Goal: Transaction & Acquisition: Purchase product/service

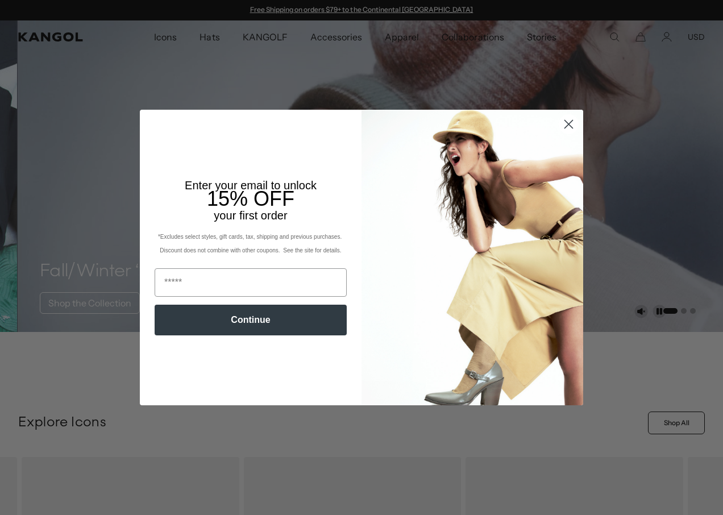
click at [569, 125] on circle "Close dialog" at bounding box center [569, 124] width 19 height 19
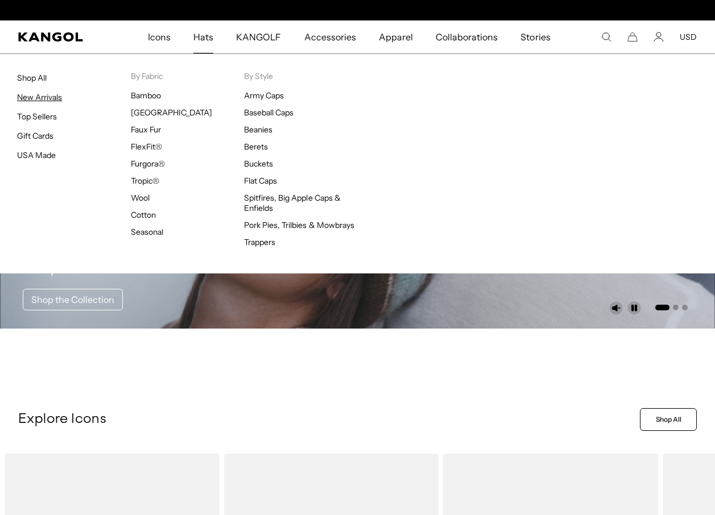
scroll to position [0, 234]
click at [43, 114] on link "Top Sellers" at bounding box center [37, 116] width 40 height 10
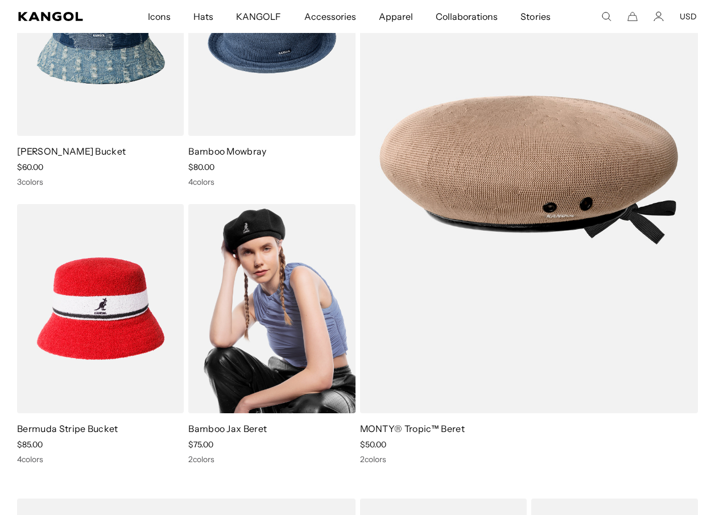
click at [287, 281] on img at bounding box center [271, 308] width 167 height 209
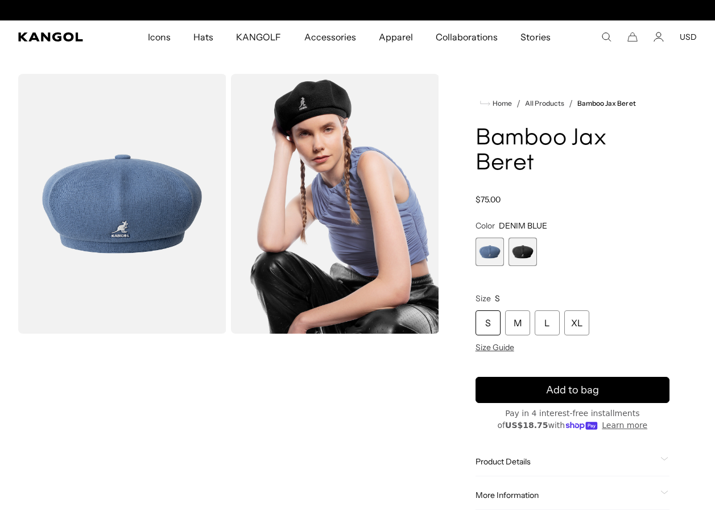
scroll to position [0, 234]
click at [515, 238] on span "2 of 2" at bounding box center [522, 252] width 28 height 28
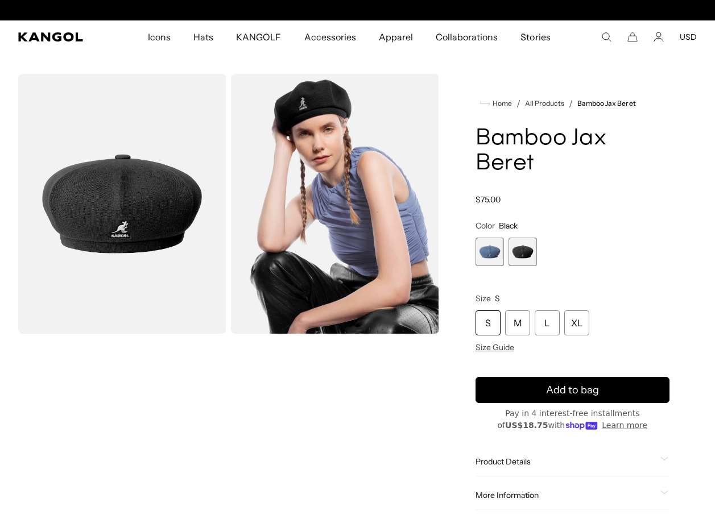
scroll to position [0, 234]
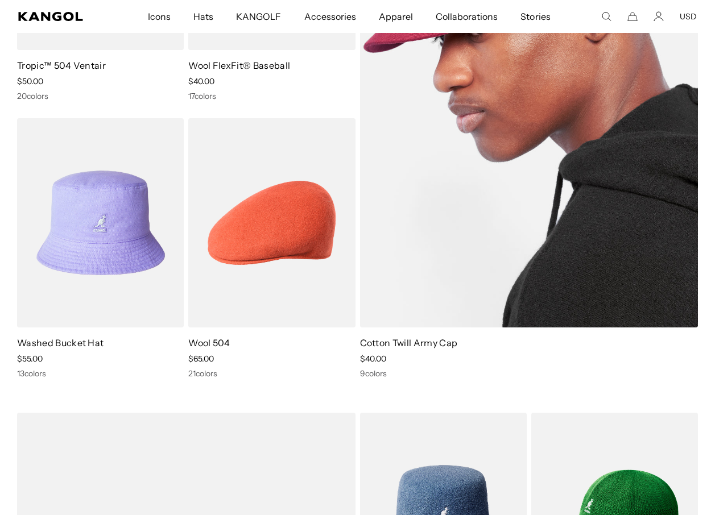
scroll to position [0, 234]
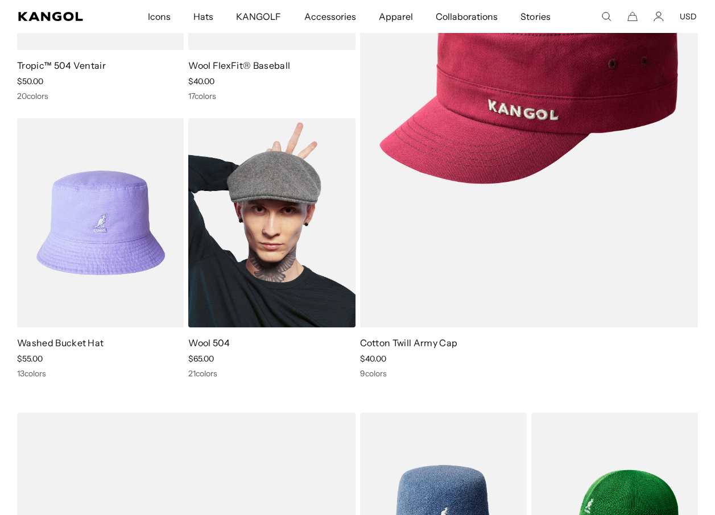
click at [293, 248] on img at bounding box center [271, 222] width 167 height 209
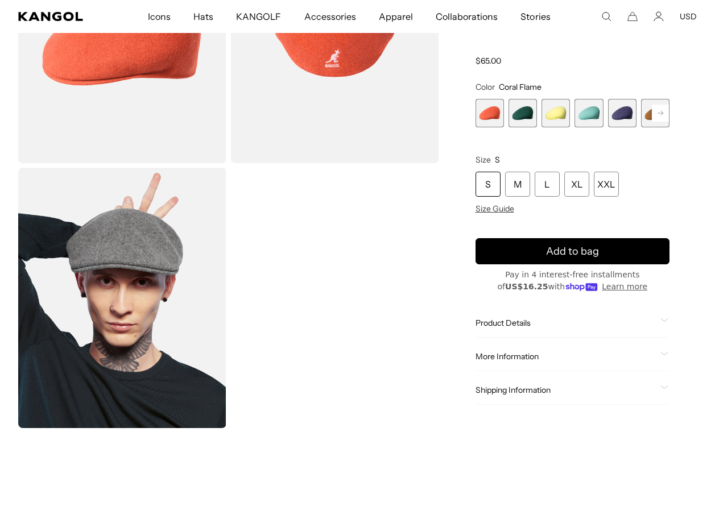
scroll to position [0, 234]
click at [654, 112] on rect at bounding box center [660, 113] width 17 height 17
click at [656, 112] on rect at bounding box center [660, 113] width 17 height 17
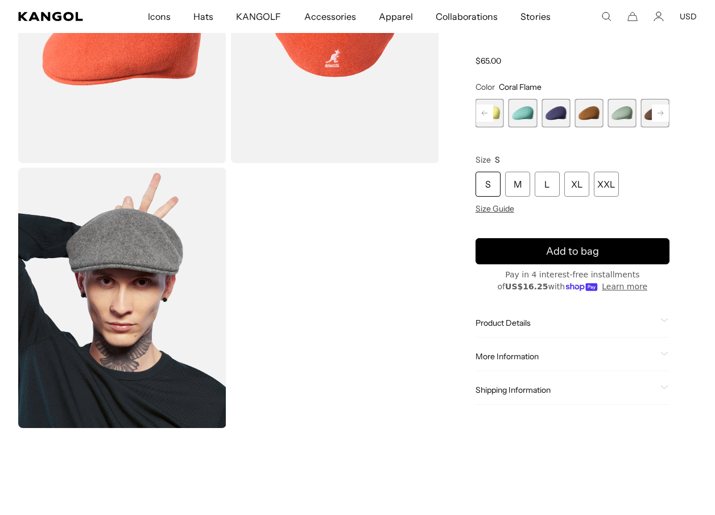
click at [656, 112] on rect at bounding box center [660, 113] width 17 height 17
click at [559, 118] on span "9 of 21" at bounding box center [555, 113] width 28 height 28
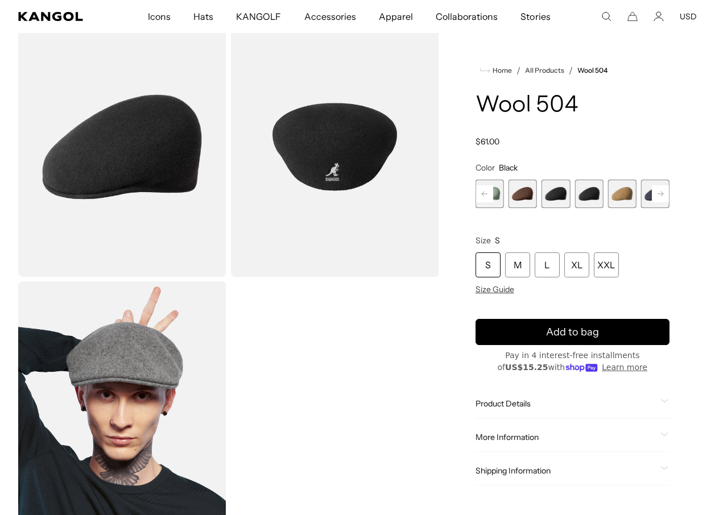
scroll to position [0, 234]
click at [587, 197] on span "10 of 21" at bounding box center [588, 194] width 28 height 28
click at [659, 192] on rect at bounding box center [660, 193] width 17 height 17
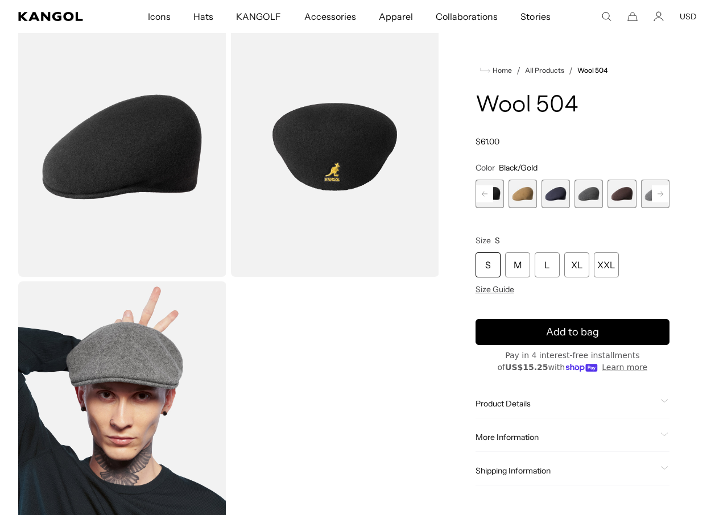
click at [659, 192] on rect at bounding box center [660, 193] width 17 height 17
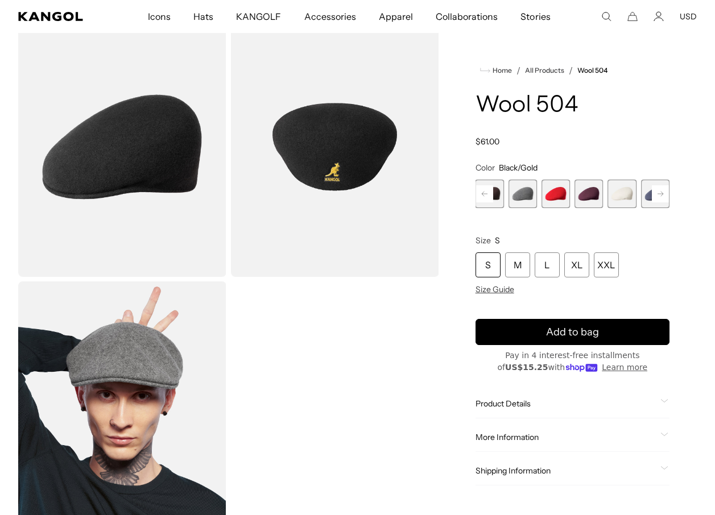
click at [659, 192] on rect at bounding box center [660, 193] width 17 height 17
click at [659, 192] on span "21 of 21" at bounding box center [655, 194] width 28 height 28
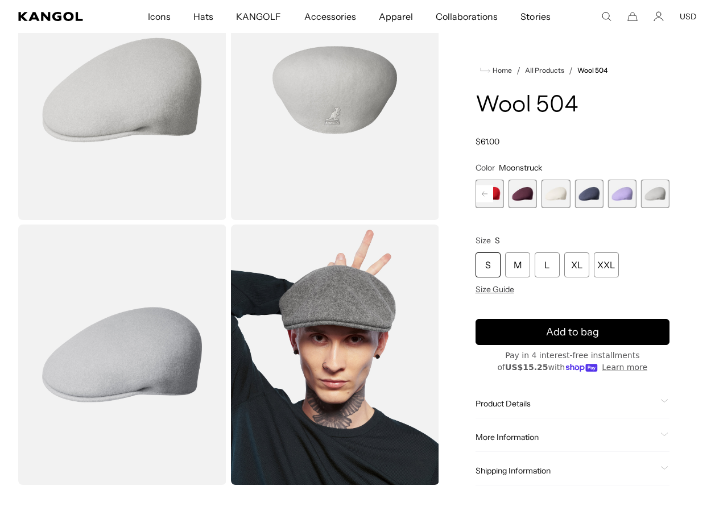
click at [485, 193] on rect at bounding box center [484, 193] width 17 height 17
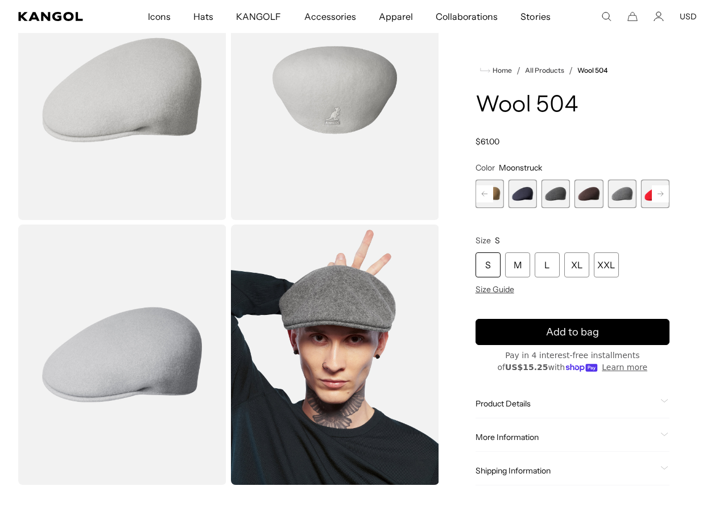
scroll to position [0, 234]
click at [483, 191] on rect at bounding box center [484, 193] width 17 height 17
drag, startPoint x: 483, startPoint y: 191, endPoint x: 528, endPoint y: 197, distance: 44.8
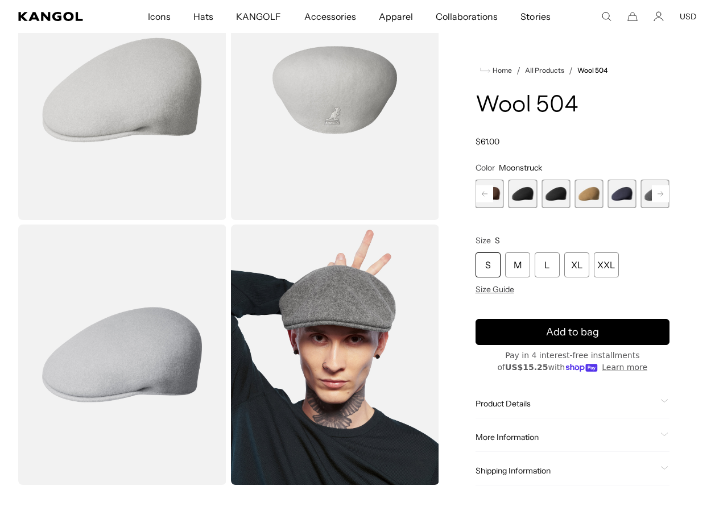
click at [528, 197] on span "9 of 21" at bounding box center [522, 194] width 28 height 28
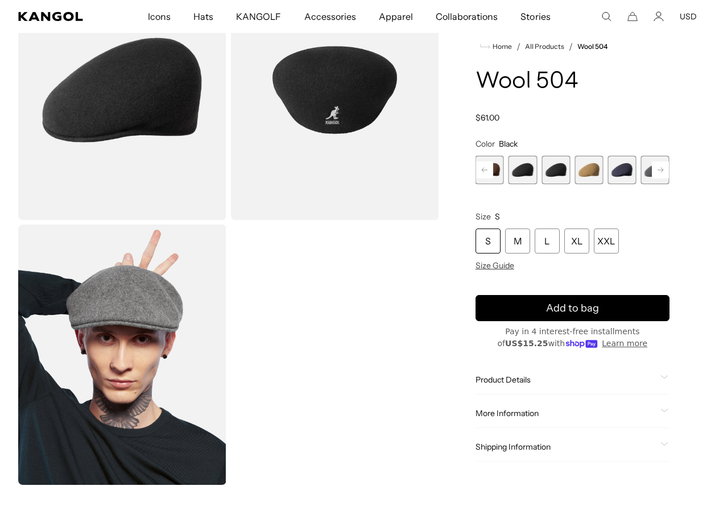
scroll to position [0, 234]
click at [582, 239] on div "XL" at bounding box center [576, 241] width 25 height 25
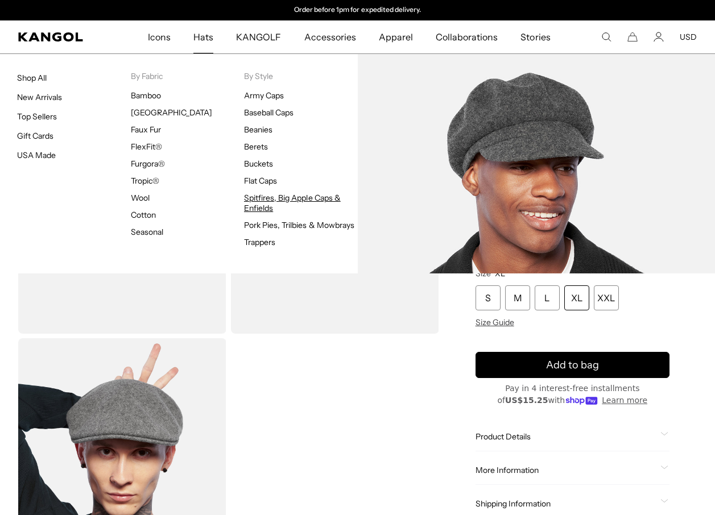
click at [297, 196] on link "Spitfires, Big Apple Caps & Enfields" at bounding box center [292, 203] width 97 height 20
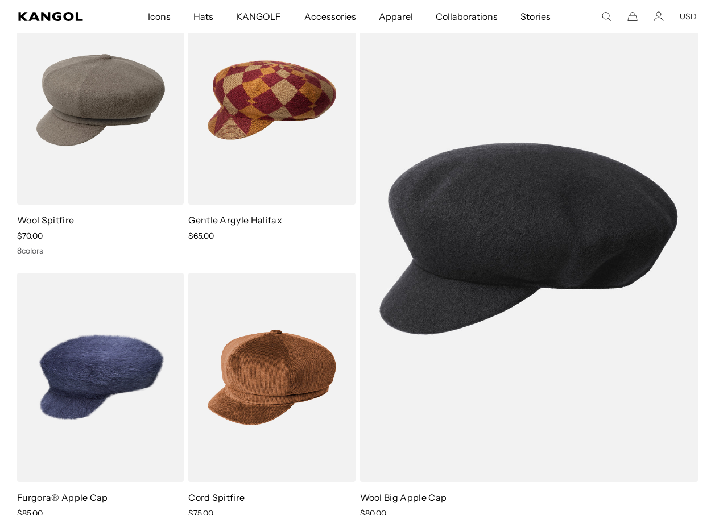
click at [553, 259] on img at bounding box center [529, 238] width 338 height 487
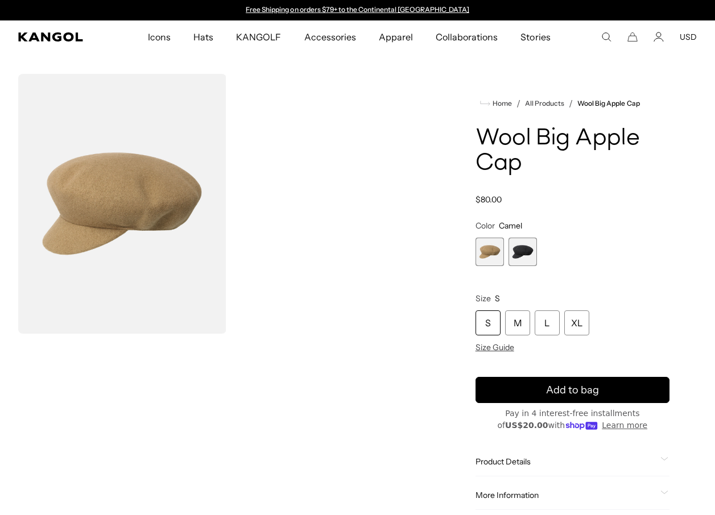
click at [519, 250] on span "2 of 2" at bounding box center [522, 252] width 28 height 28
